Goal: Task Accomplishment & Management: Use online tool/utility

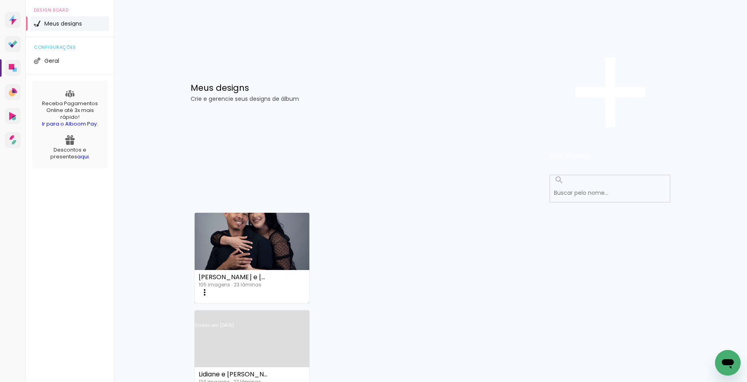
click at [309, 313] on link "Criado em [DATE]" at bounding box center [252, 335] width 115 height 45
